Goal: Task Accomplishment & Management: Manage account settings

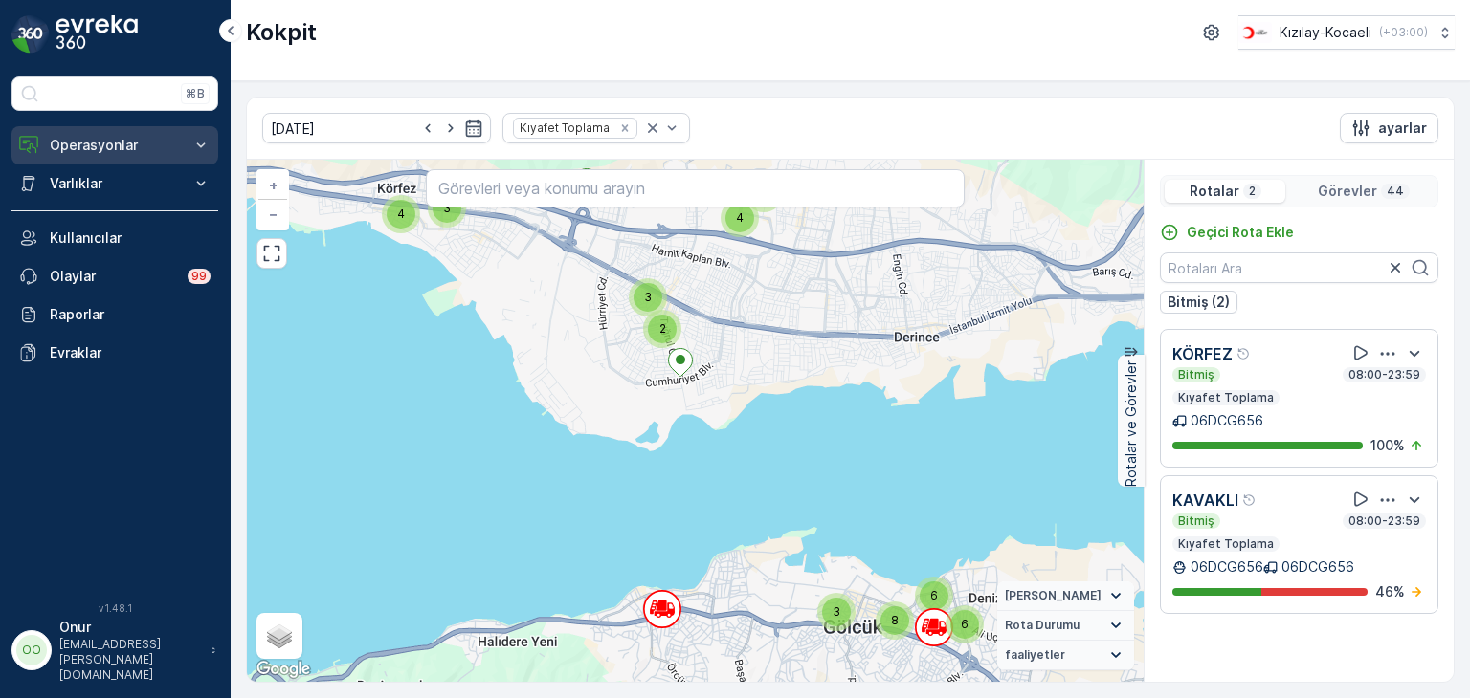
click at [133, 144] on p "Operasyonlar" at bounding box center [115, 145] width 130 height 19
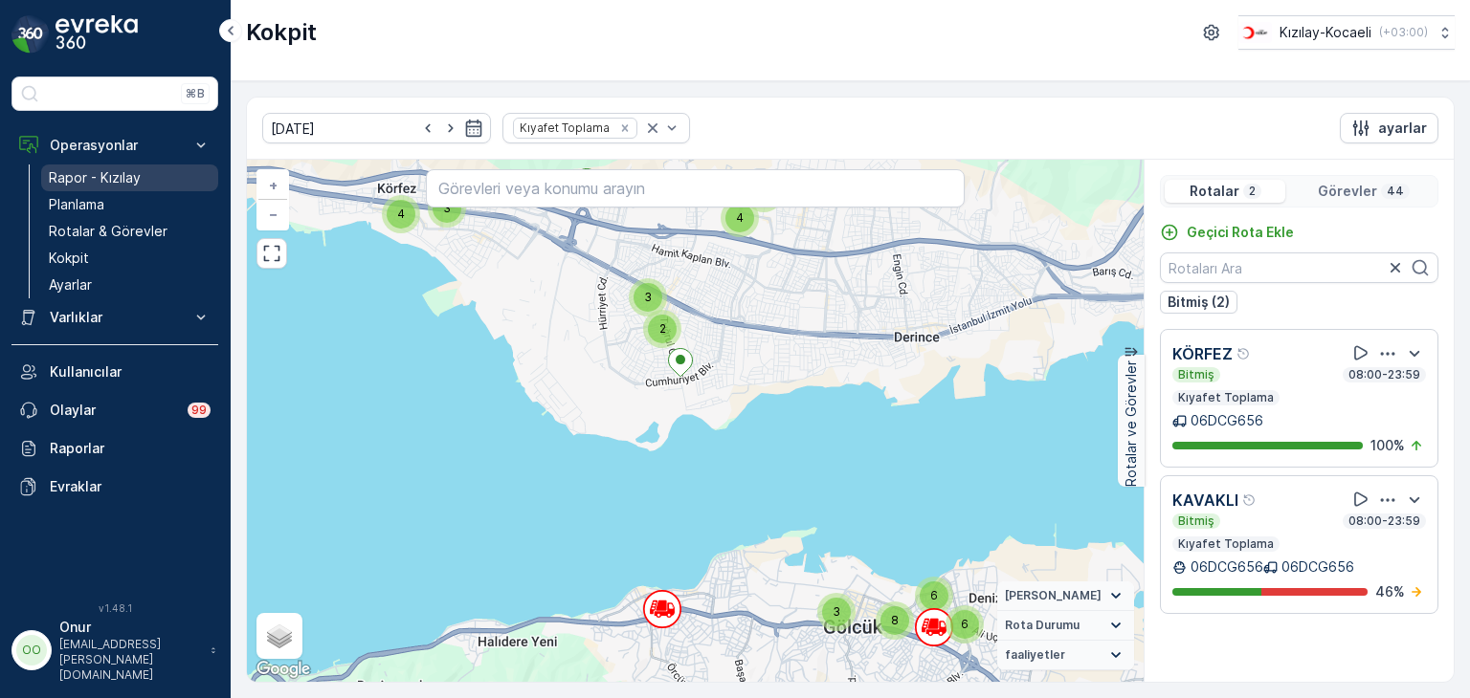
click at [118, 177] on p "Rapor - Kızılay" at bounding box center [95, 177] width 92 height 19
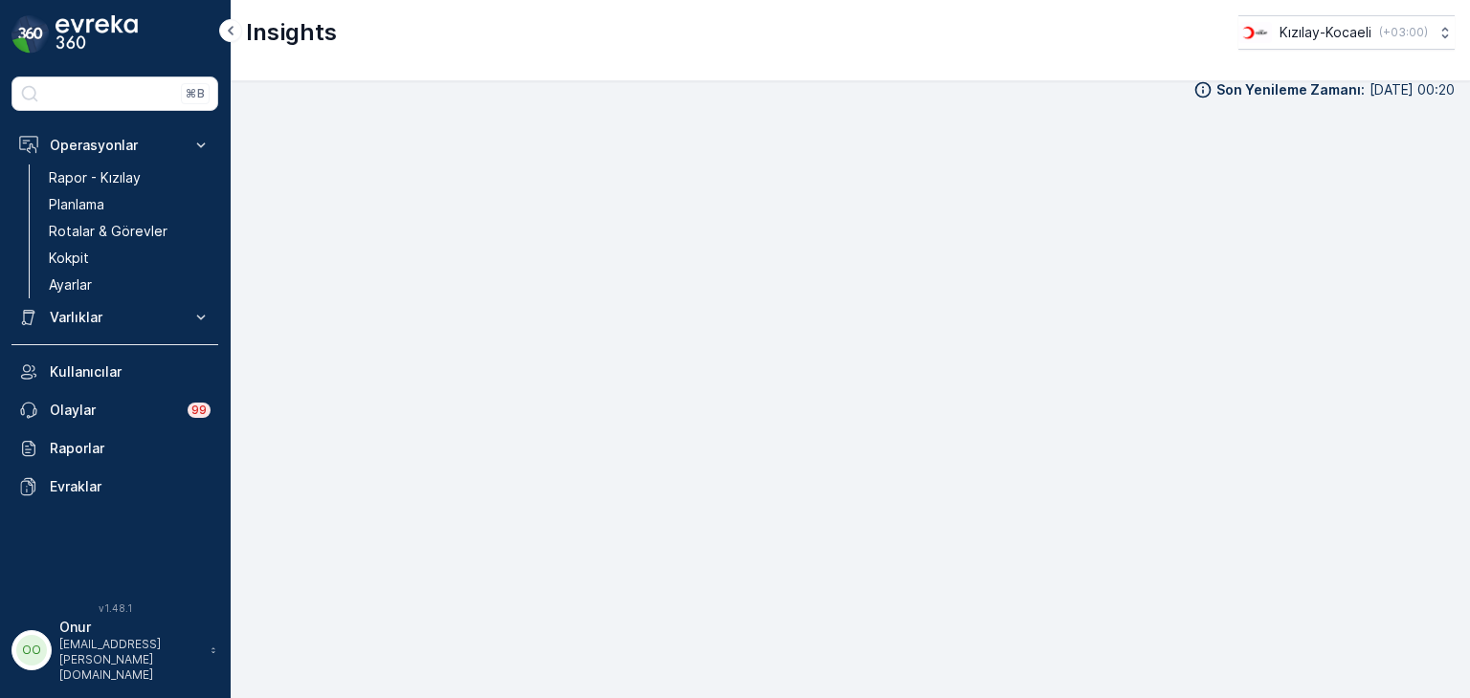
scroll to position [19, 0]
click at [72, 257] on p "Kokpit" at bounding box center [69, 258] width 40 height 19
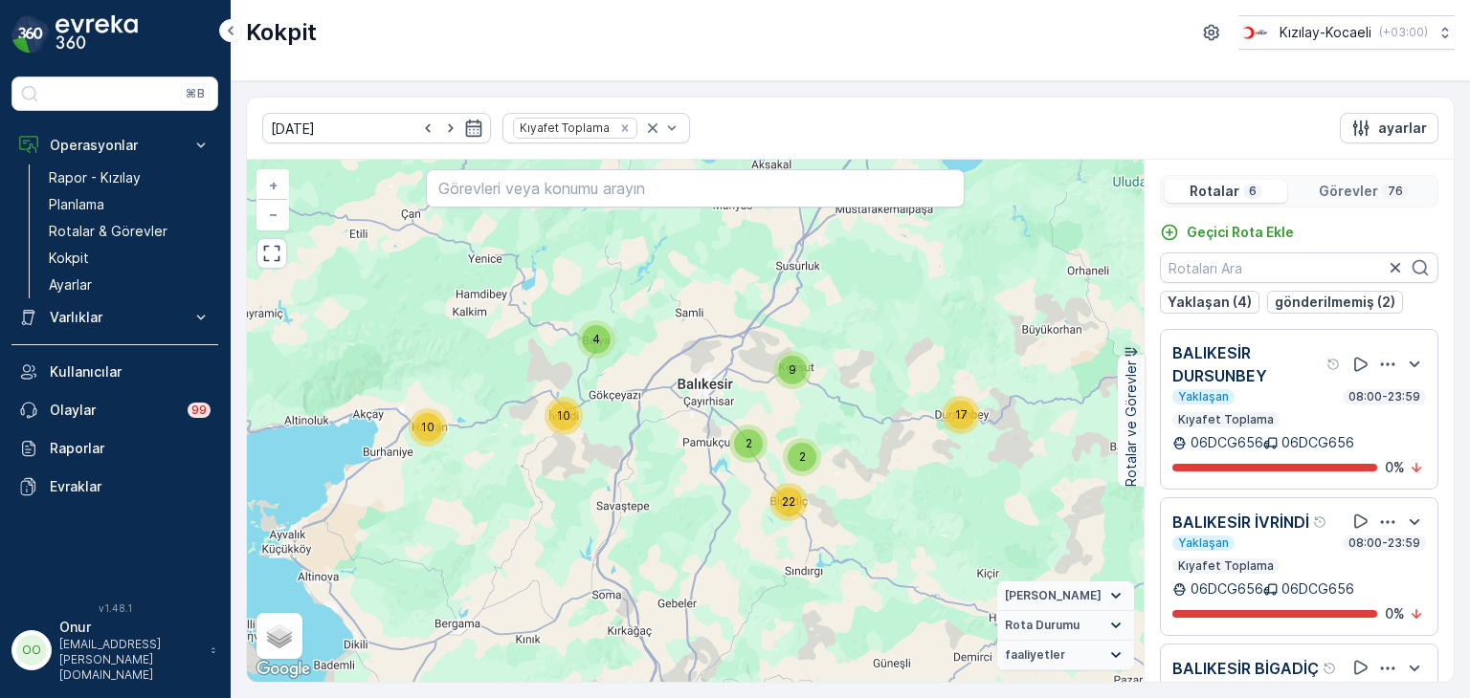
click at [1378, 367] on icon "button" at bounding box center [1387, 364] width 19 height 19
click at [1325, 464] on div "Sil" at bounding box center [1363, 453] width 167 height 27
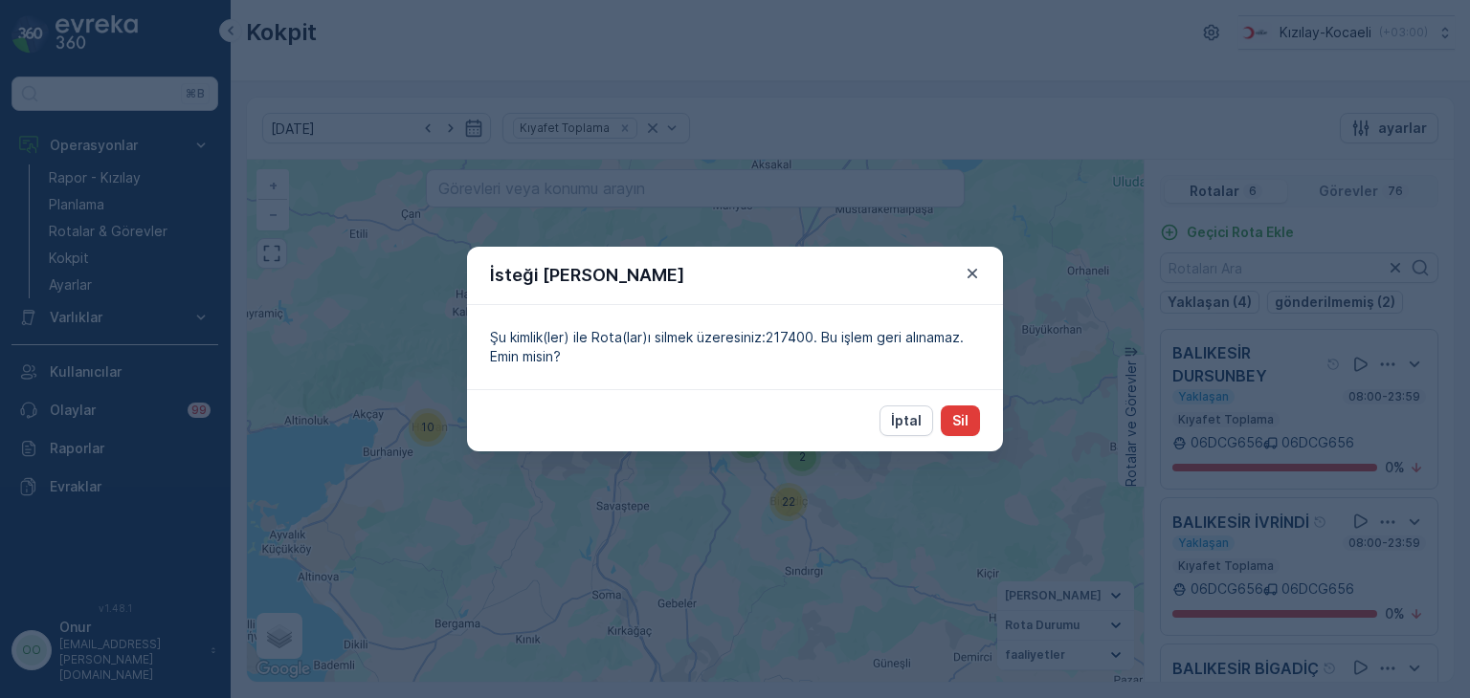
click at [969, 427] on button "Sil" at bounding box center [959, 421] width 39 height 31
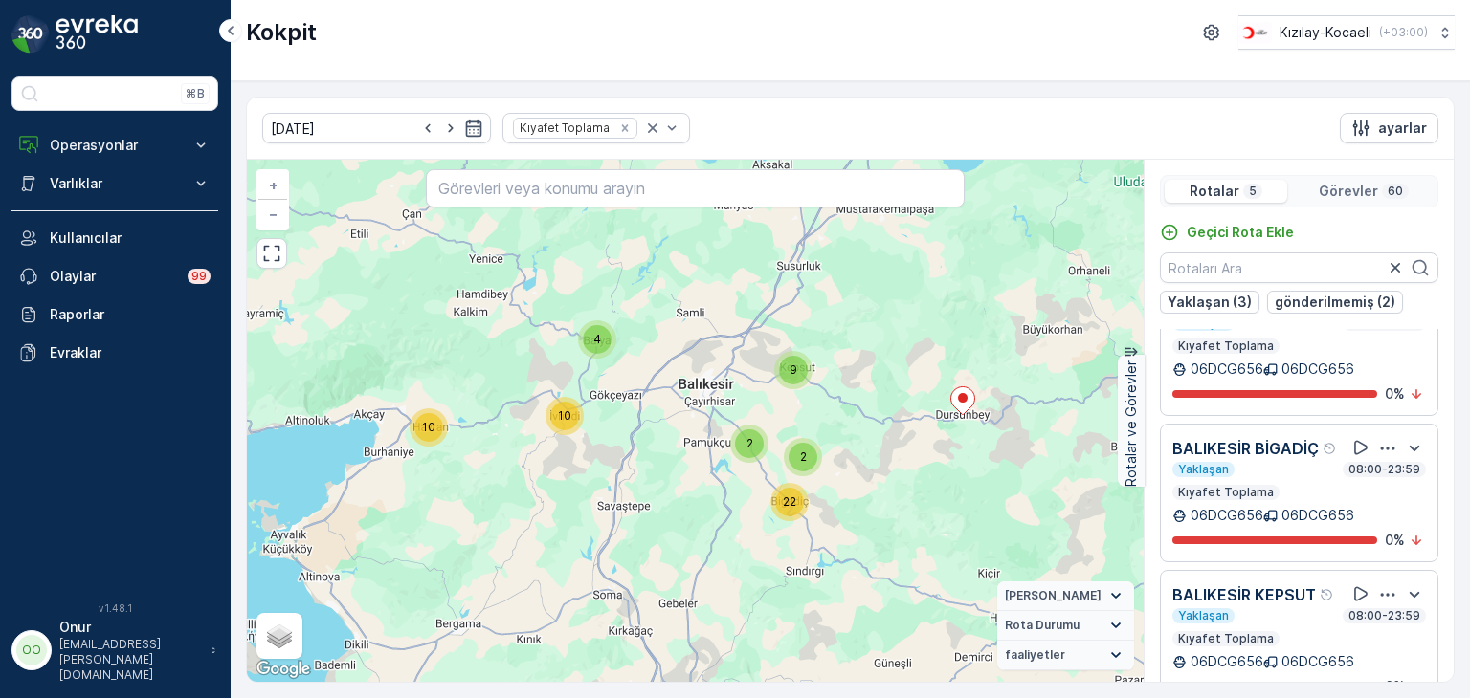
scroll to position [96, 0]
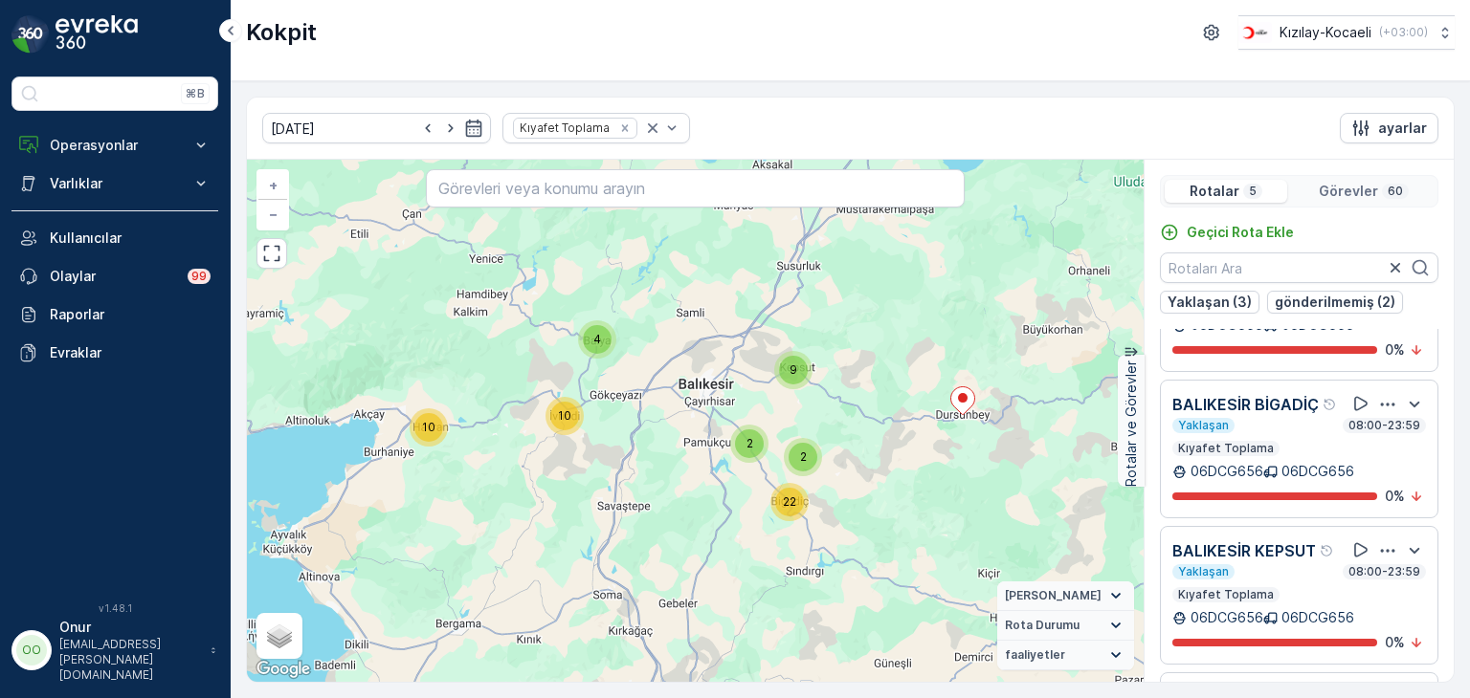
click at [1379, 414] on icon "button" at bounding box center [1387, 404] width 19 height 19
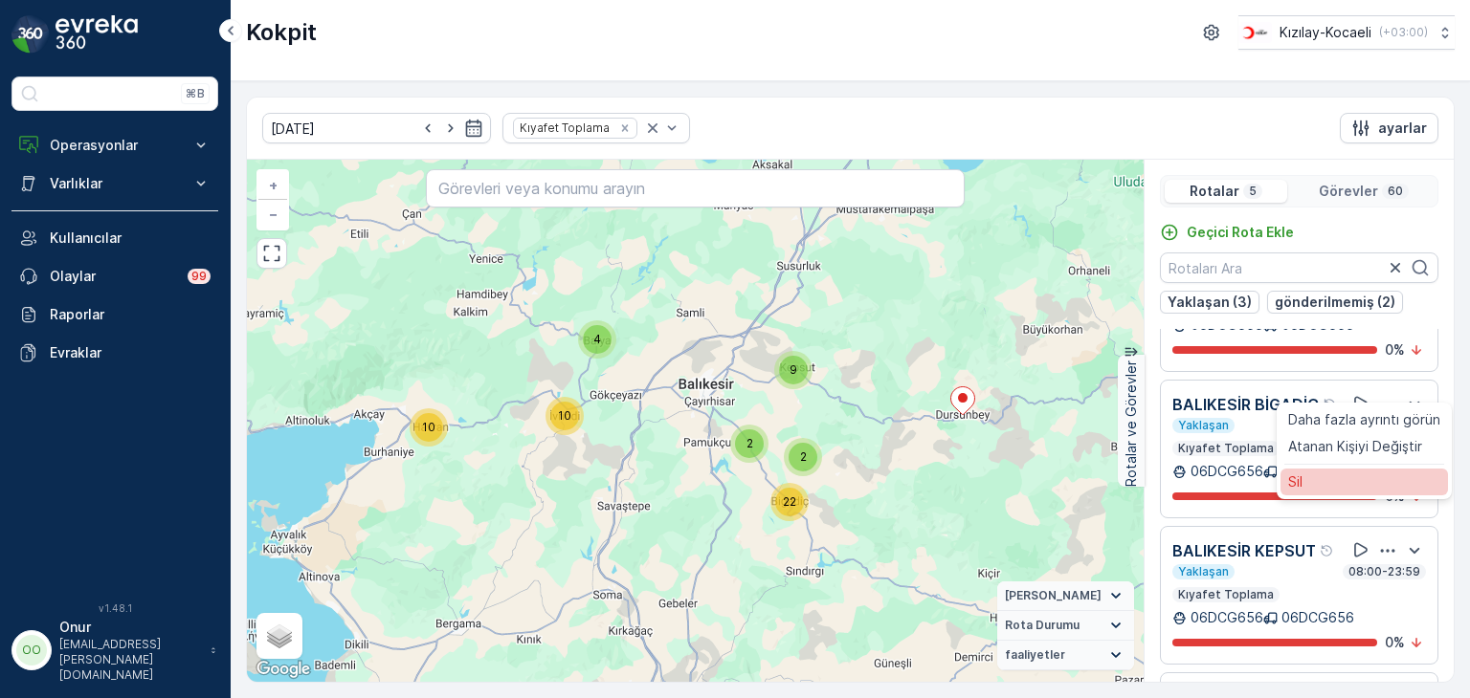
click at [1324, 496] on div "Sil" at bounding box center [1363, 482] width 167 height 27
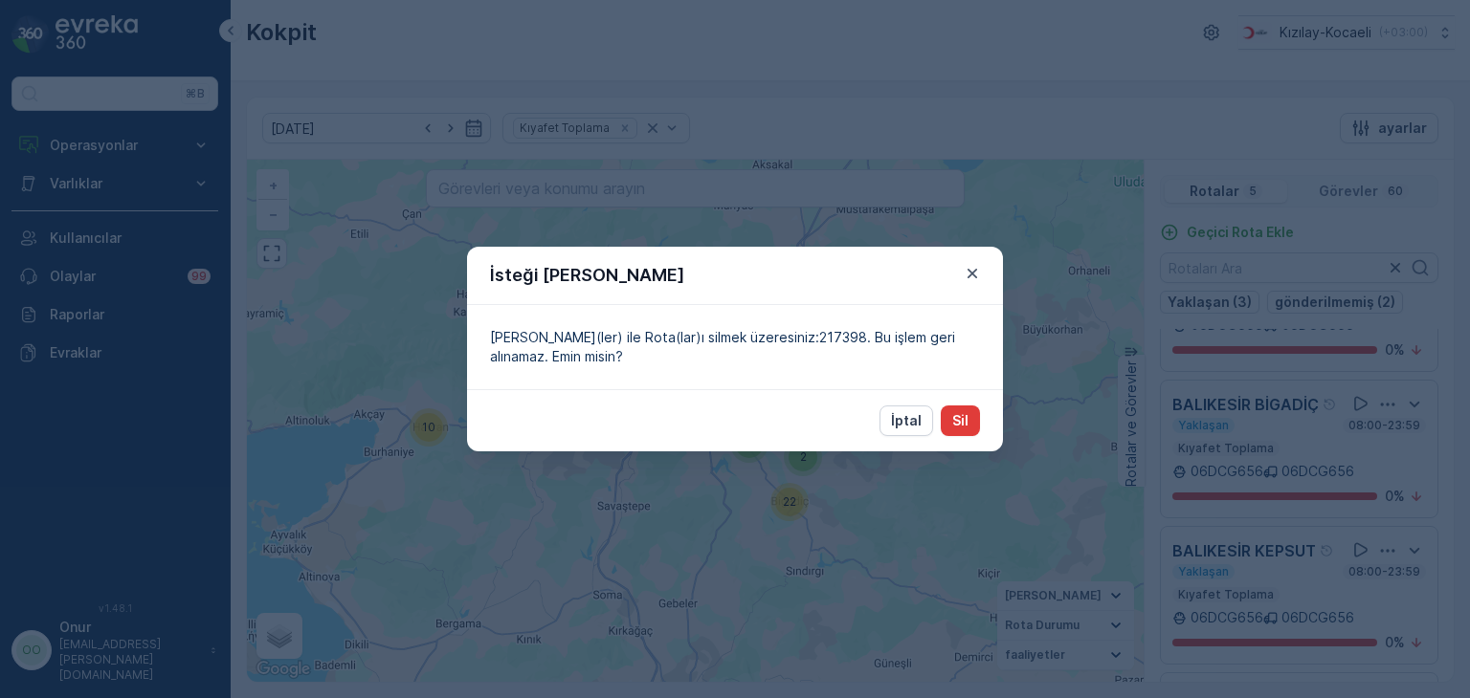
click at [955, 418] on p "Sil" at bounding box center [960, 420] width 16 height 19
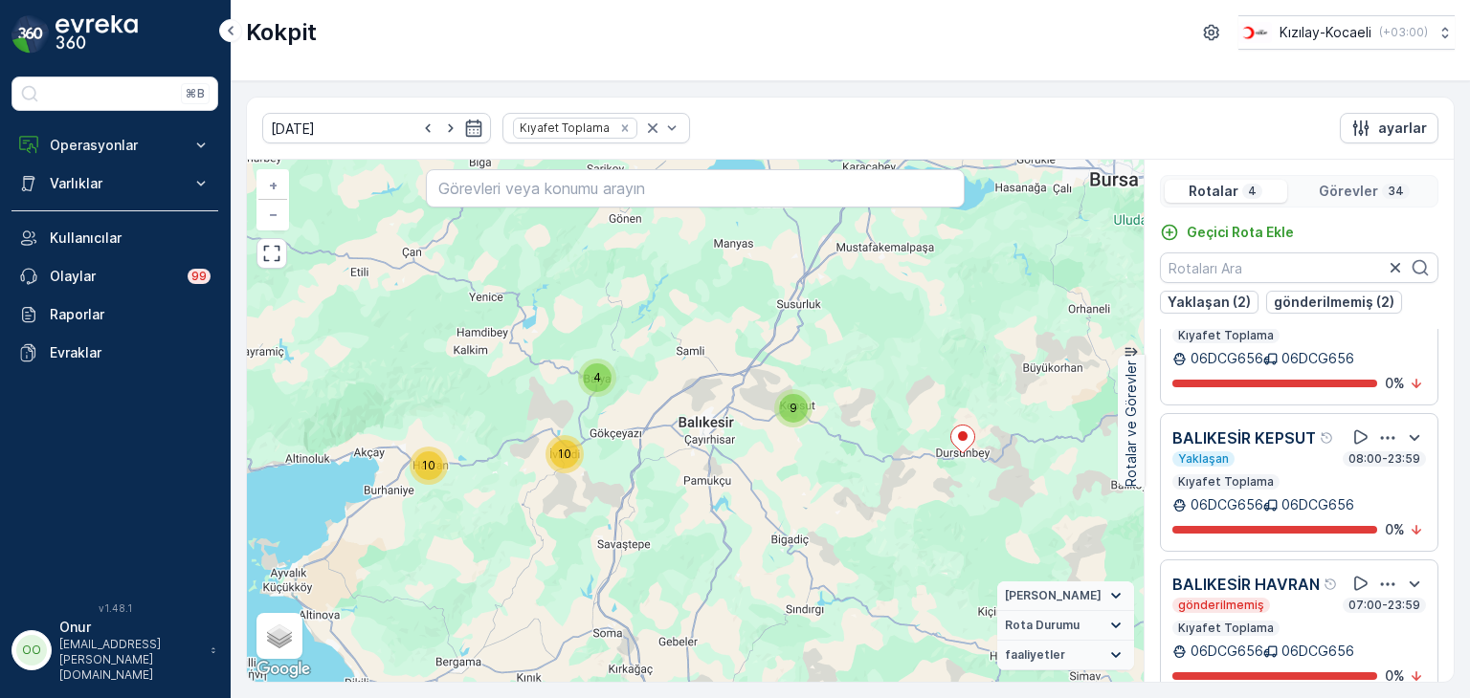
scroll to position [96, 0]
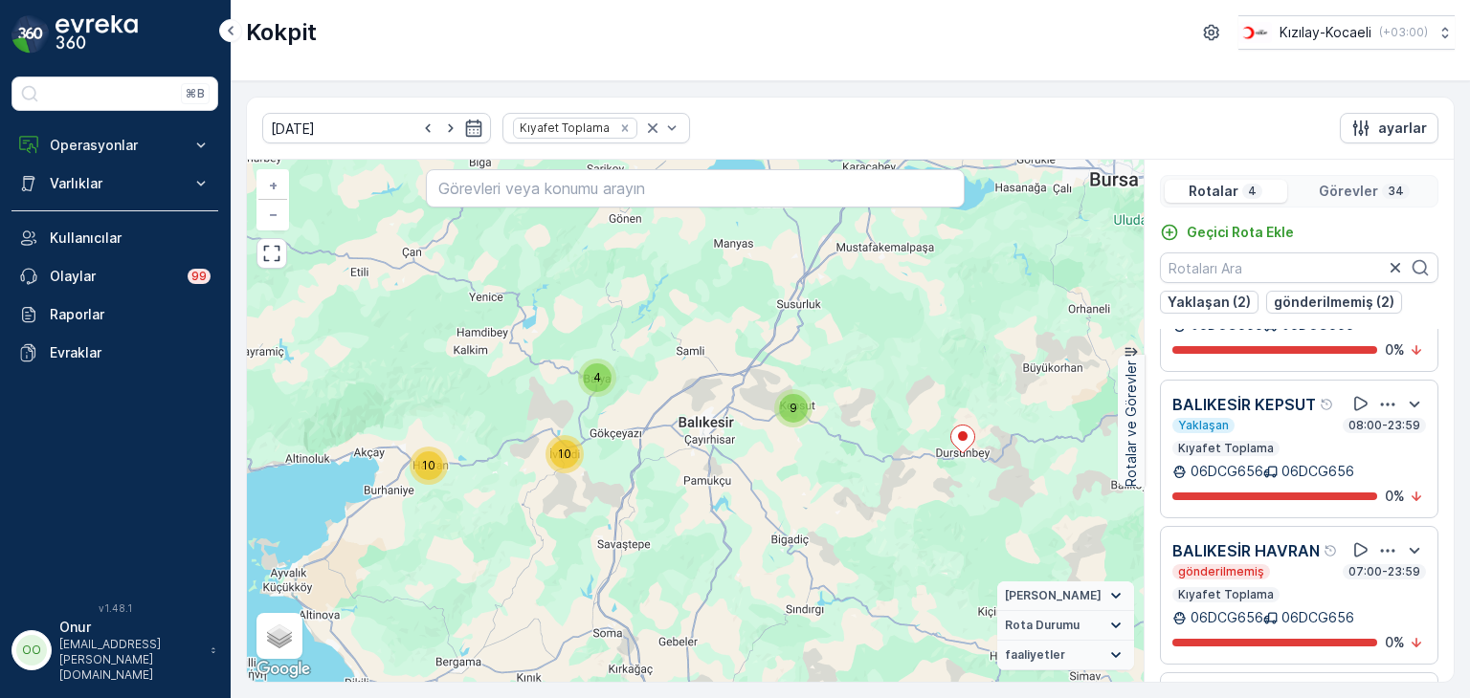
click at [1378, 414] on icon "button" at bounding box center [1387, 404] width 19 height 19
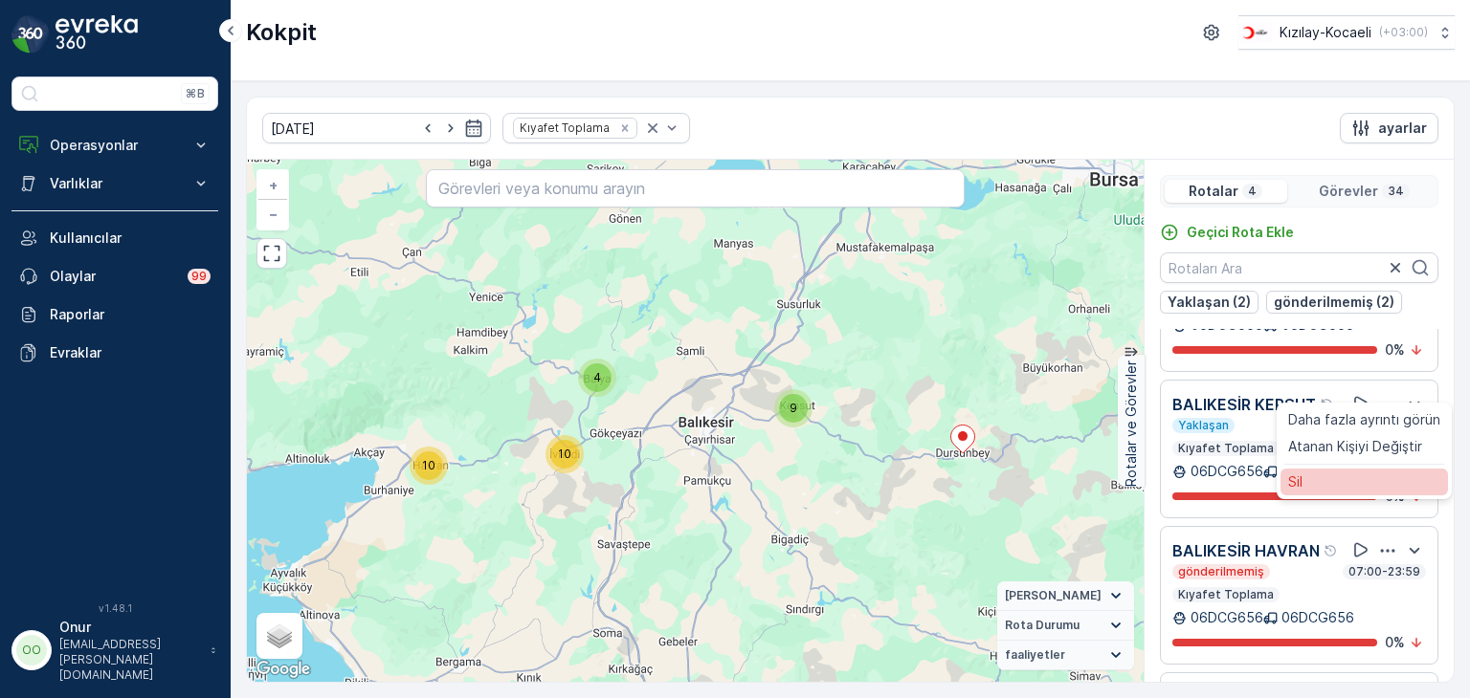
click at [1300, 492] on span "Sil" at bounding box center [1295, 482] width 14 height 19
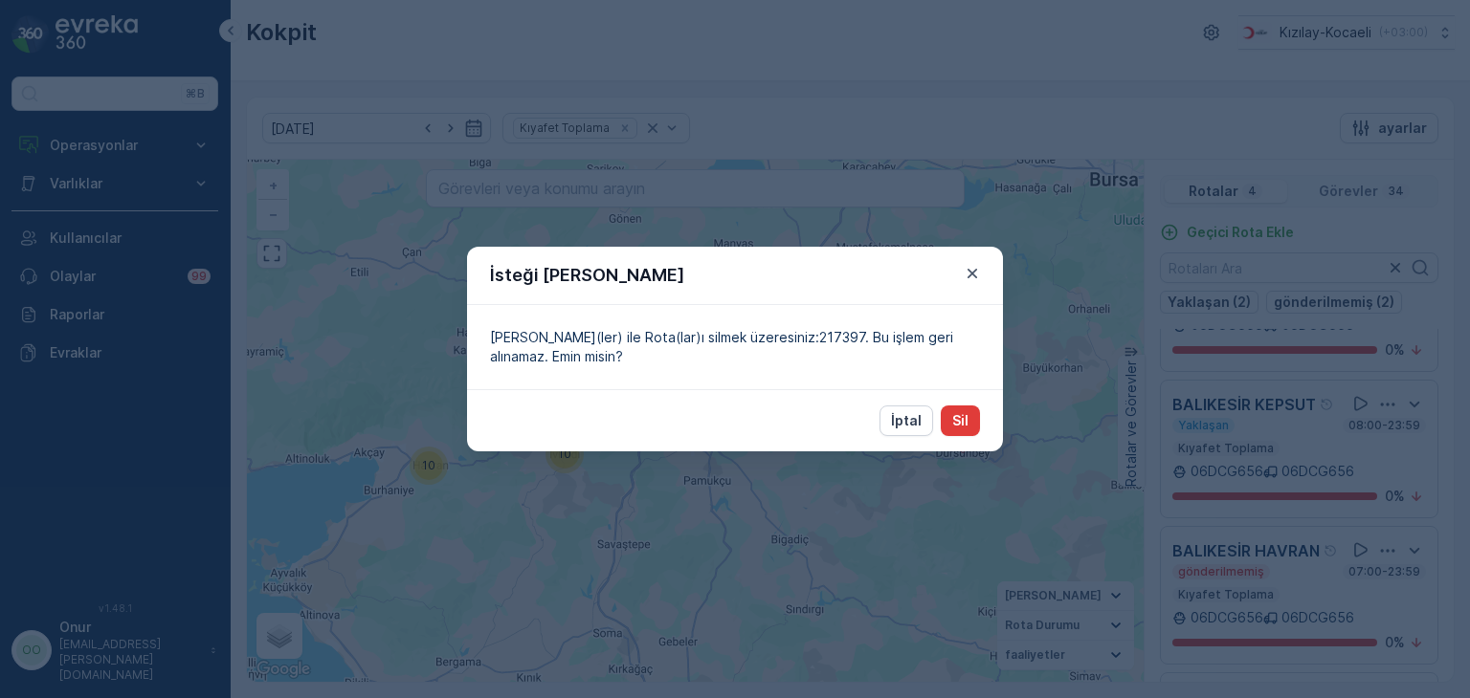
click at [961, 419] on p "Sil" at bounding box center [960, 420] width 16 height 19
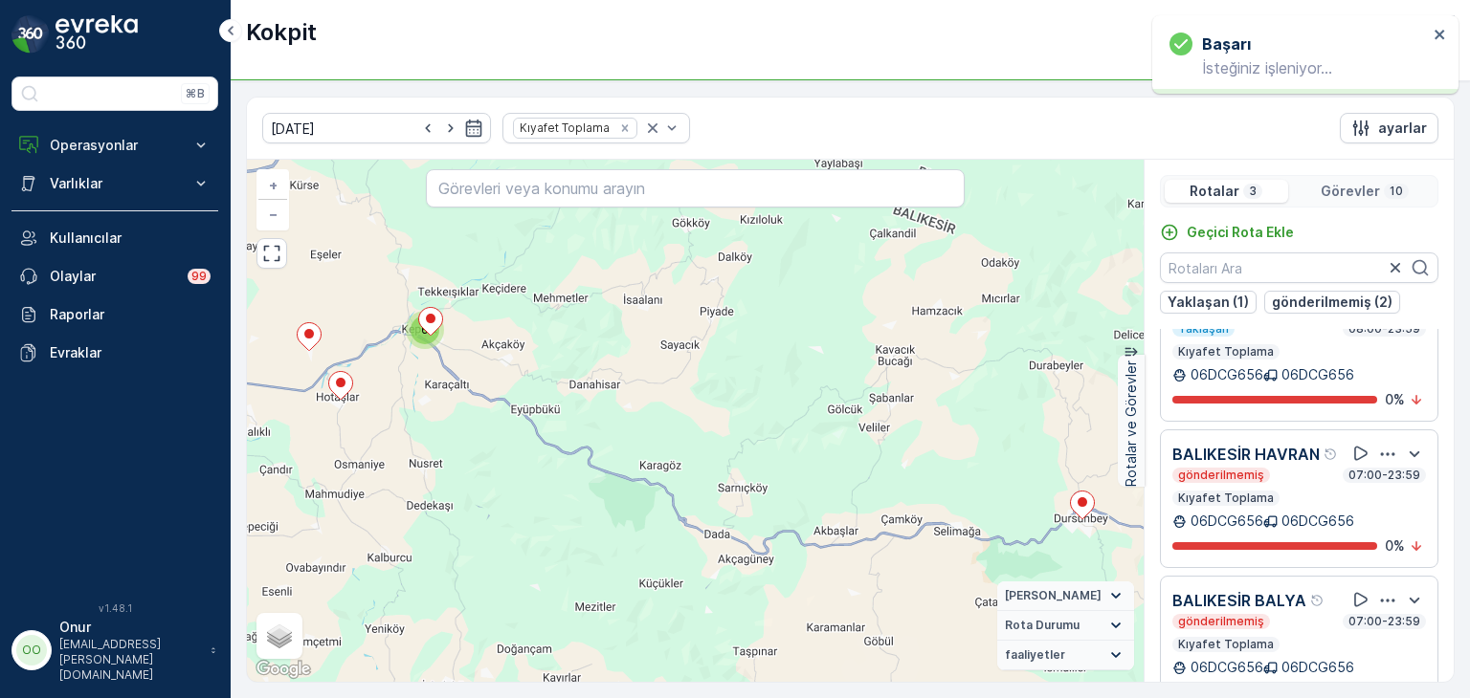
scroll to position [68, 0]
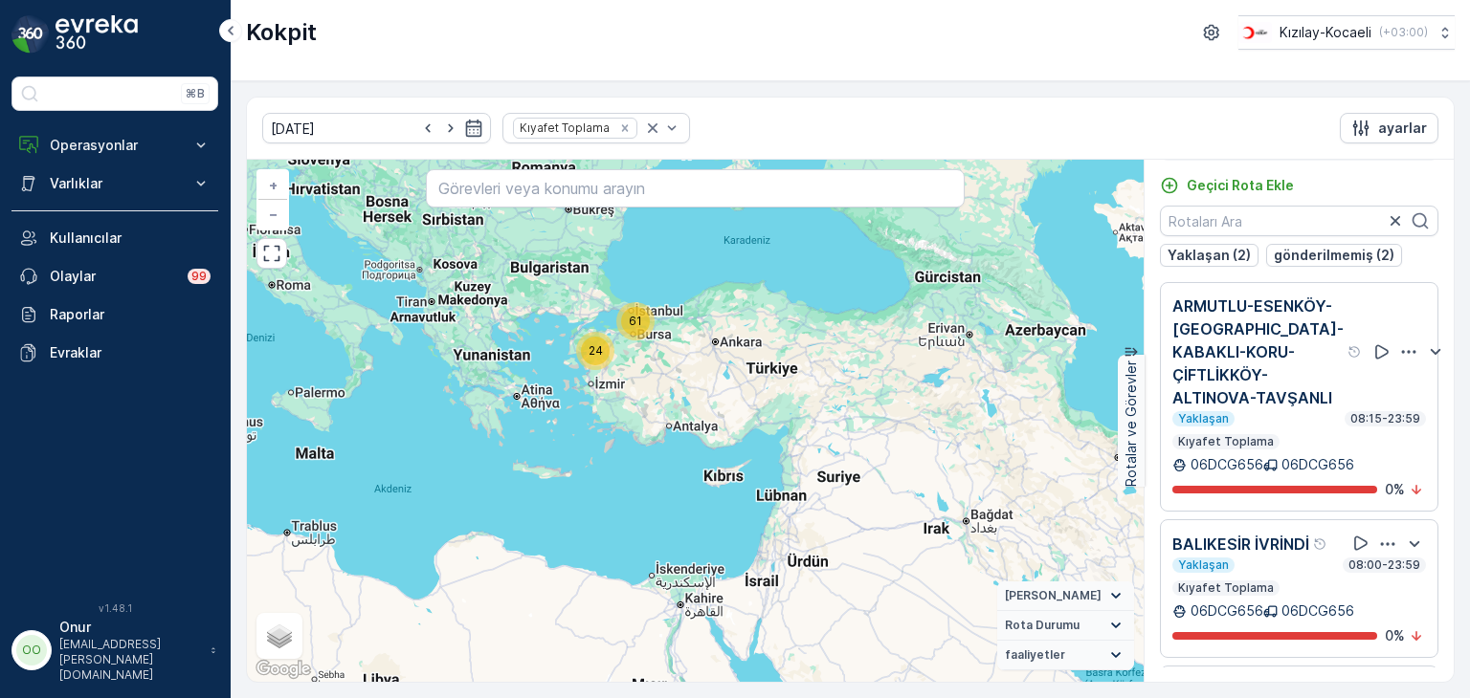
click at [1402, 353] on icon "button" at bounding box center [1409, 351] width 14 height 3
click at [1337, 431] on div "Sil" at bounding box center [1363, 418] width 167 height 27
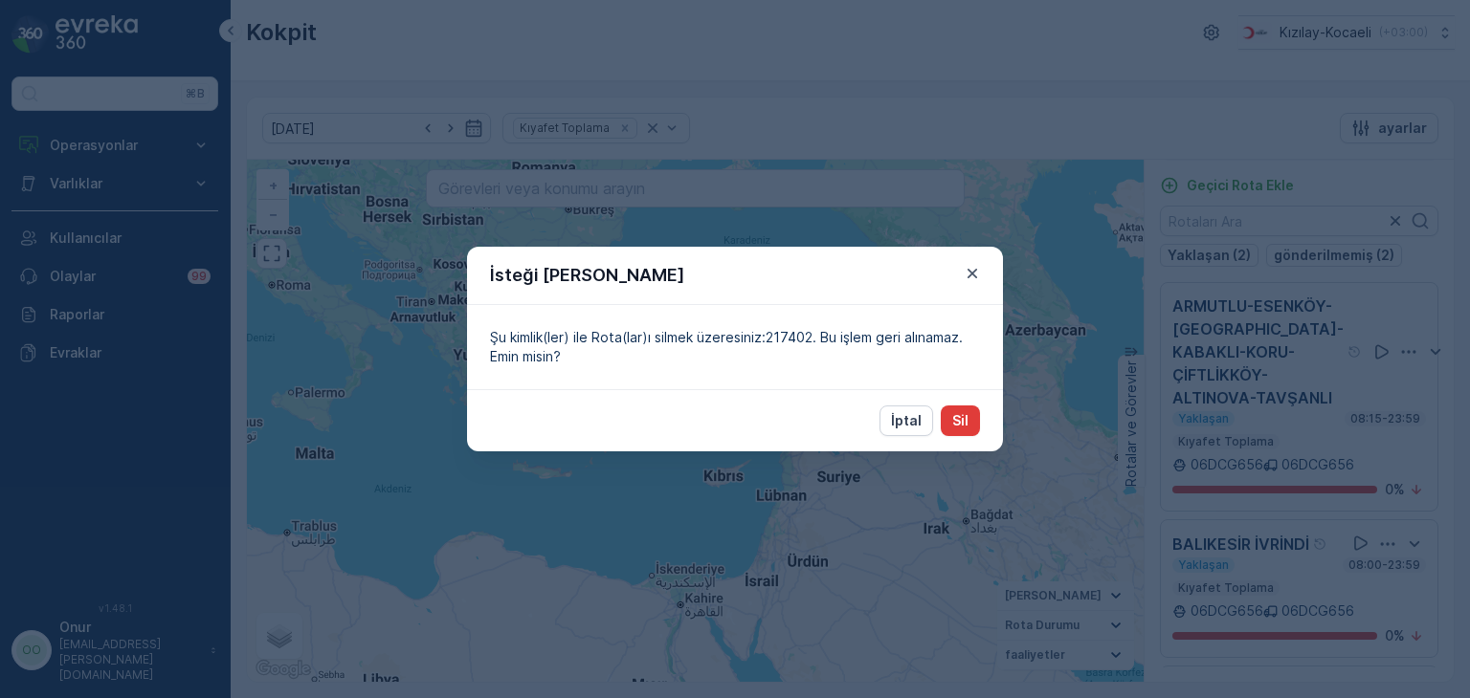
click at [954, 417] on p "Sil" at bounding box center [960, 420] width 16 height 19
